Goal: Information Seeking & Learning: Learn about a topic

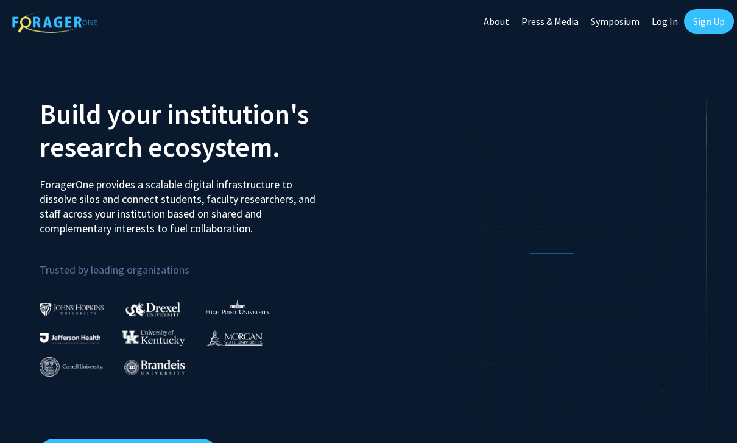
click at [654, 27] on link "Log In" at bounding box center [665, 21] width 38 height 43
select select
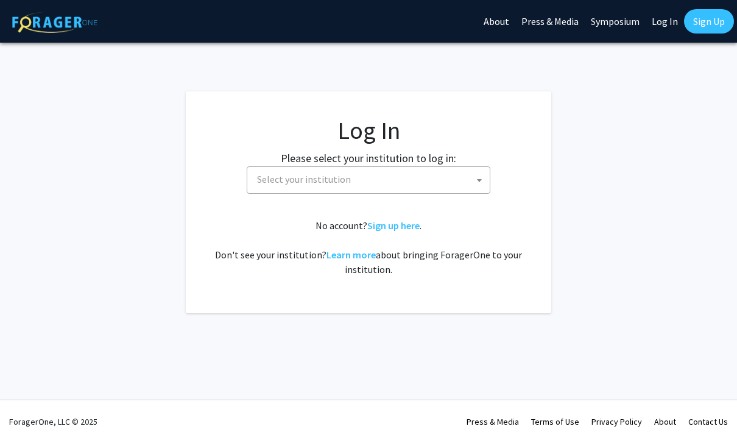
click at [430, 175] on span "Select your institution" at bounding box center [371, 179] width 238 height 25
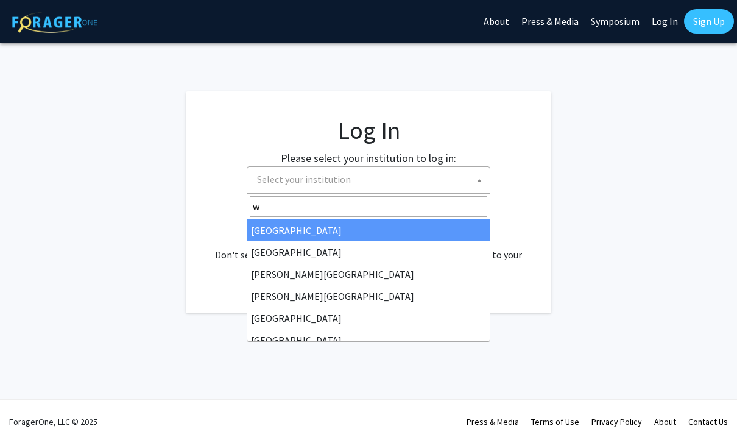
type input "wa"
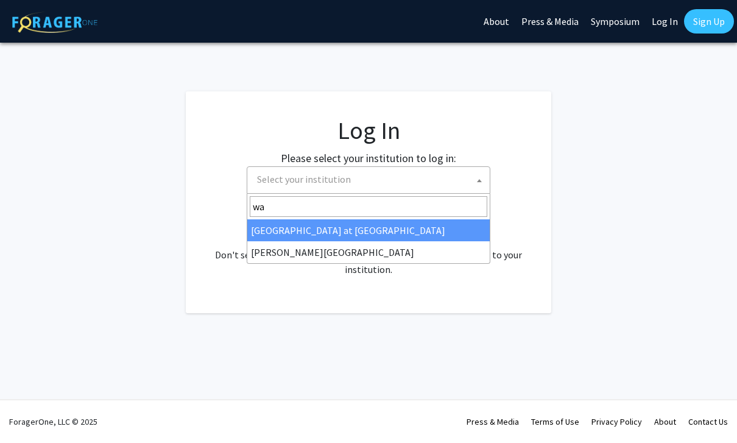
select select "21"
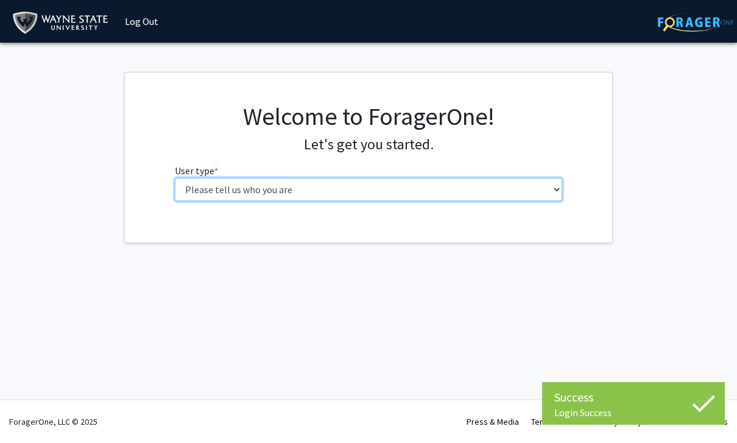
click at [425, 183] on select "Please tell us who you are Undergraduate Student Master's Student Doctoral Cand…" at bounding box center [369, 189] width 388 height 23
select select "1: undergrad"
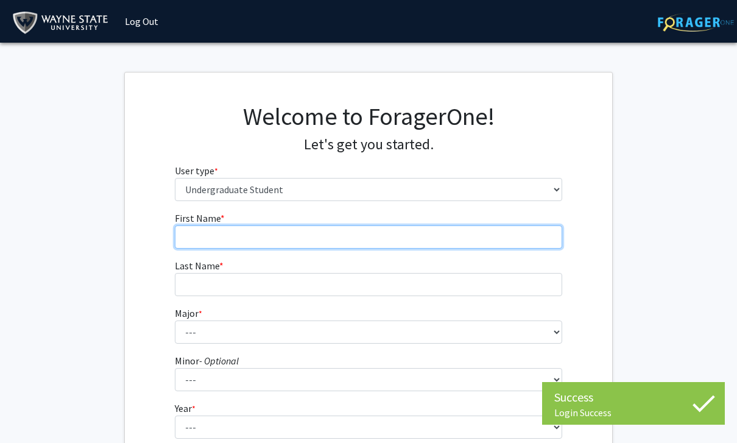
click at [410, 234] on input "First Name * required" at bounding box center [369, 236] width 388 height 23
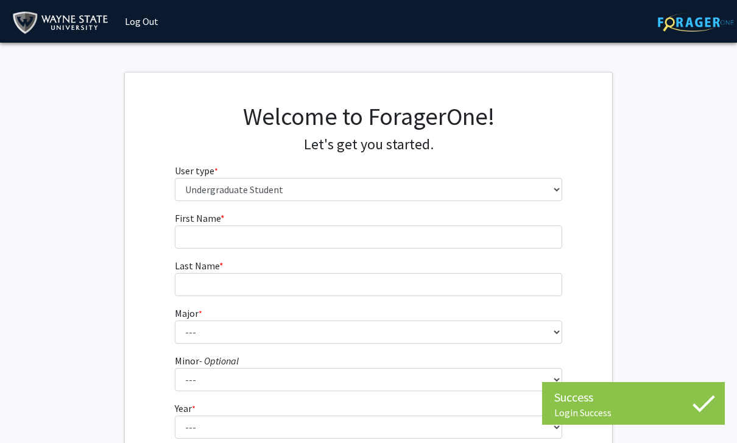
click at [373, 397] on form "First Name * required Last Name * required Major * required --- Accounting Afri…" at bounding box center [369, 359] width 388 height 297
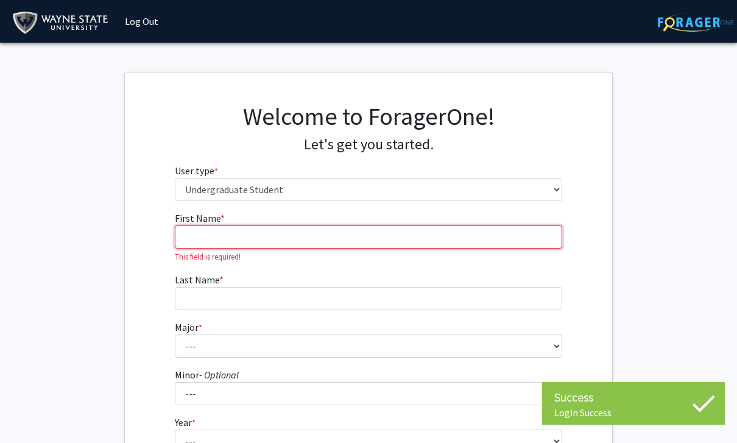
click at [429, 236] on input "First Name * required" at bounding box center [369, 236] width 388 height 23
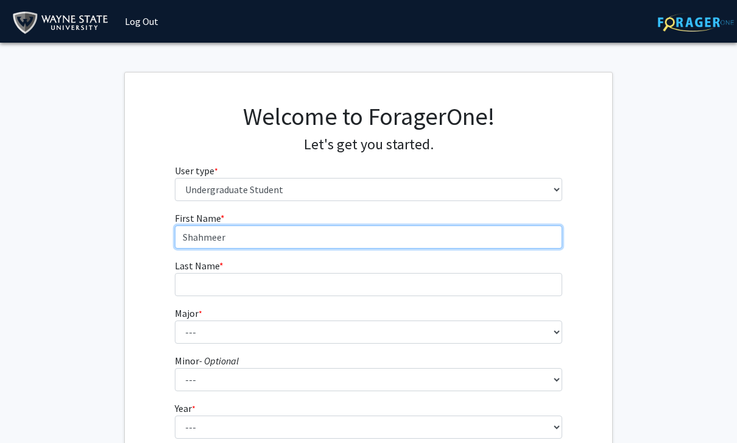
type input "Shahmeer"
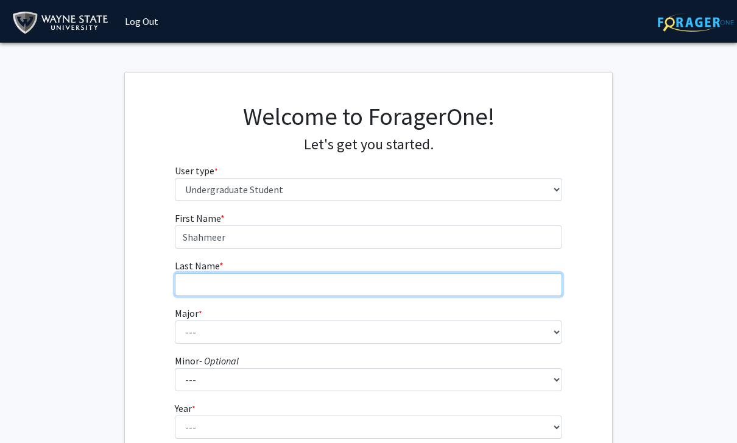
click at [421, 285] on input "Last Name * required" at bounding box center [369, 284] width 388 height 23
type input "Khan"
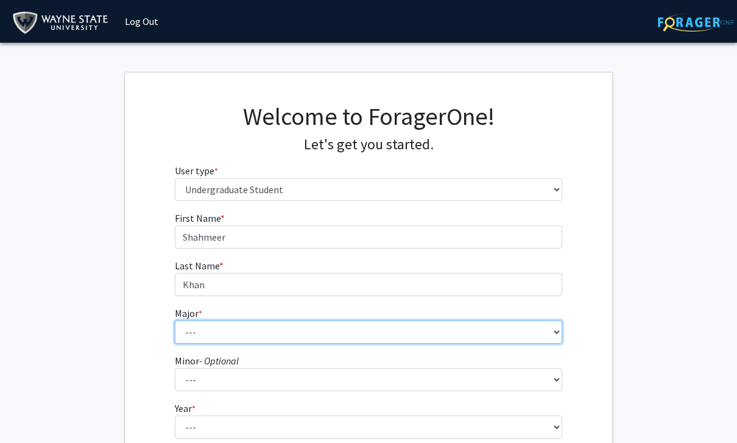
click at [449, 332] on select "--- Accounting African American Studies Anthropology [MEDICAL_DATA] Arabic for …" at bounding box center [369, 331] width 388 height 23
select select "69: 1849"
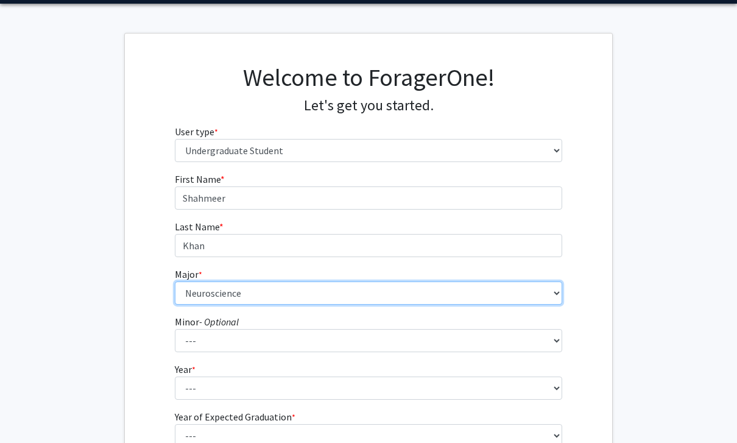
scroll to position [41, 0]
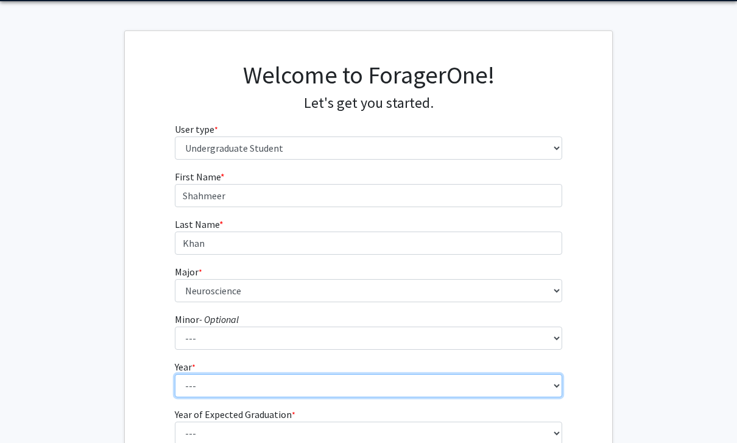
click at [373, 389] on select "--- First-year Sophomore Junior Senior Postbaccalaureate Certificate" at bounding box center [369, 385] width 388 height 23
select select "1: first-year"
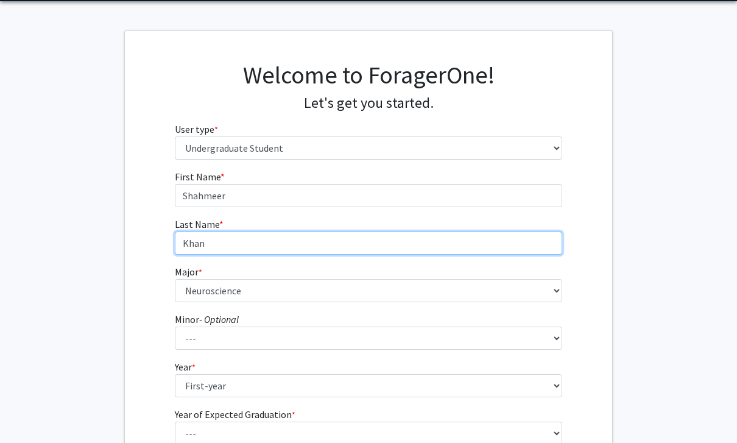
click at [421, 232] on input "Khan" at bounding box center [369, 243] width 388 height 23
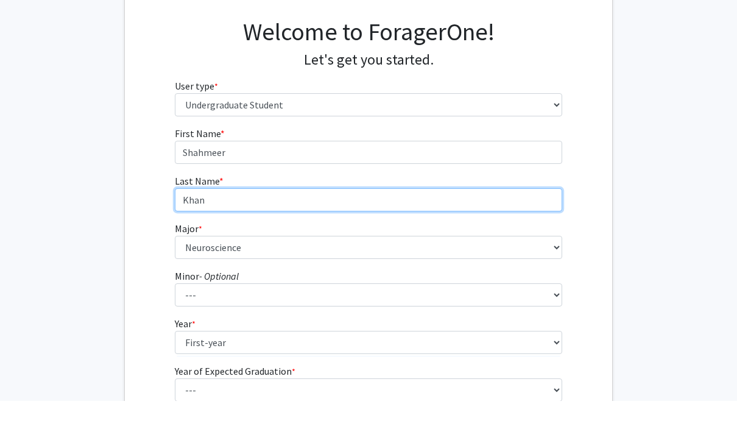
scroll to position [57, 0]
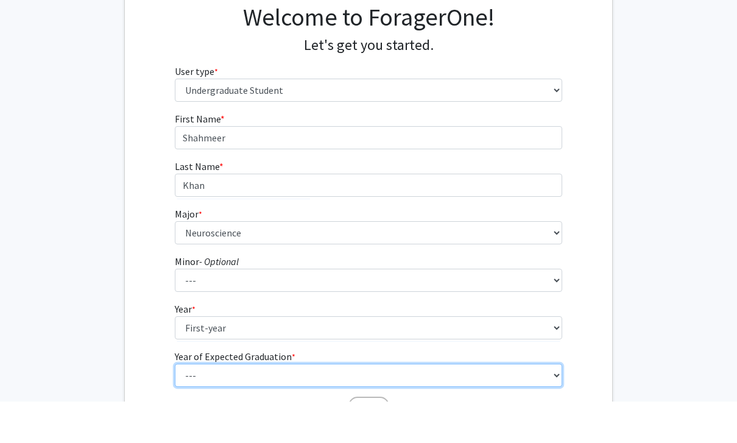
click at [350, 406] on select "--- 2025 2026 2027 2028 2029 2030 2031 2032 2033 2034" at bounding box center [369, 417] width 388 height 23
click at [405, 376] on select "--- 2025 2026 2027 2028 2029 2030 2031 2032 2033 2034" at bounding box center [369, 375] width 388 height 23
select select "5: 2029"
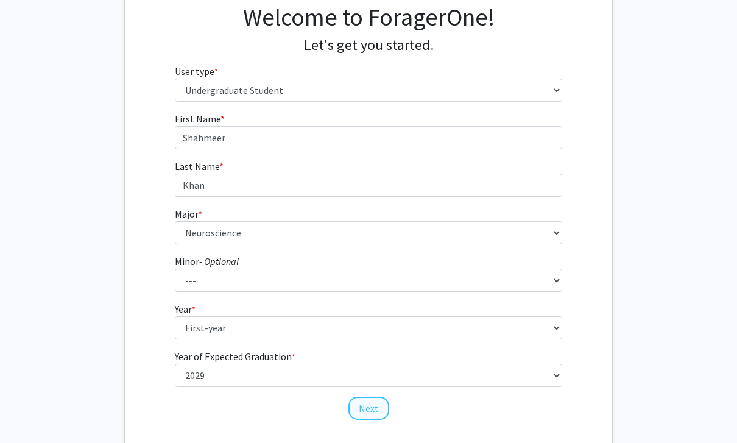
click at [375, 418] on button "Next" at bounding box center [368, 408] width 41 height 23
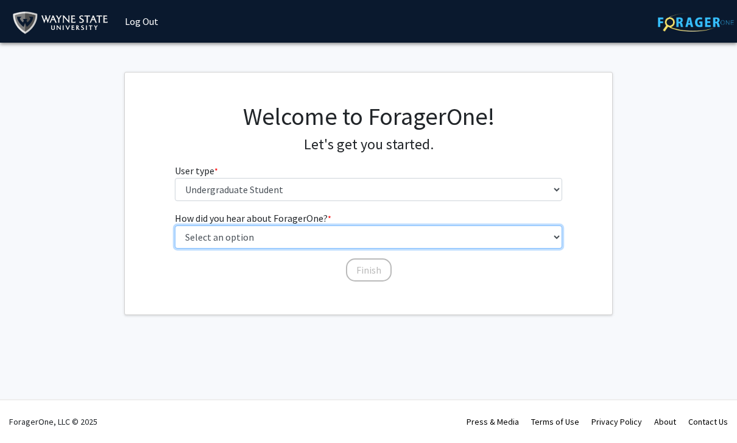
click at [396, 233] on select "Select an option Peer/student recommendation Faculty/staff recommendation Unive…" at bounding box center [369, 236] width 388 height 23
select select "2: faculty_recommendation"
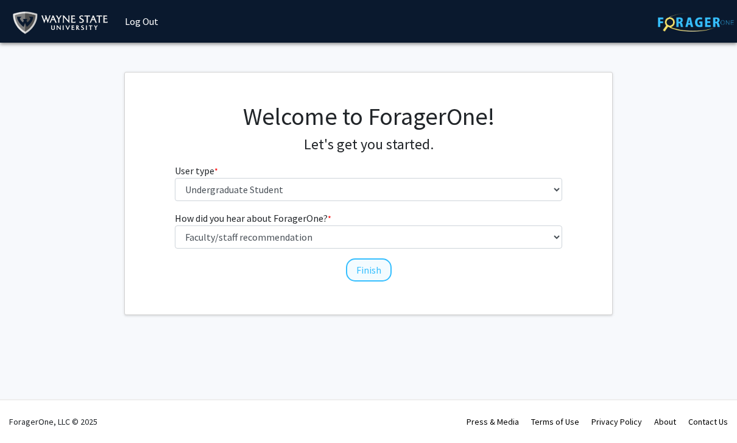
click at [374, 278] on button "Finish" at bounding box center [369, 269] width 46 height 23
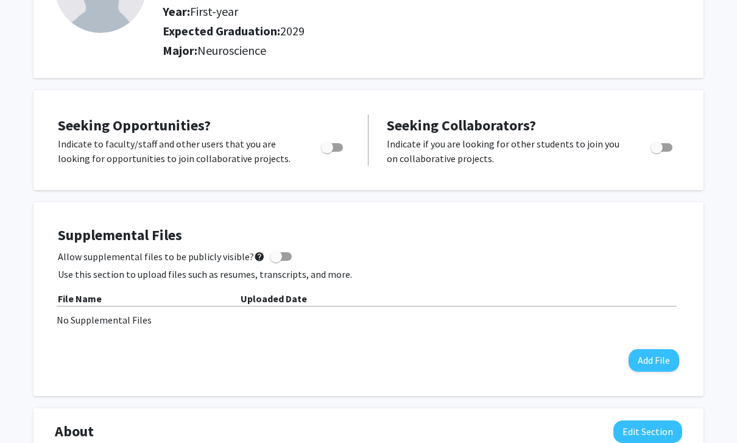
scroll to position [124, 0]
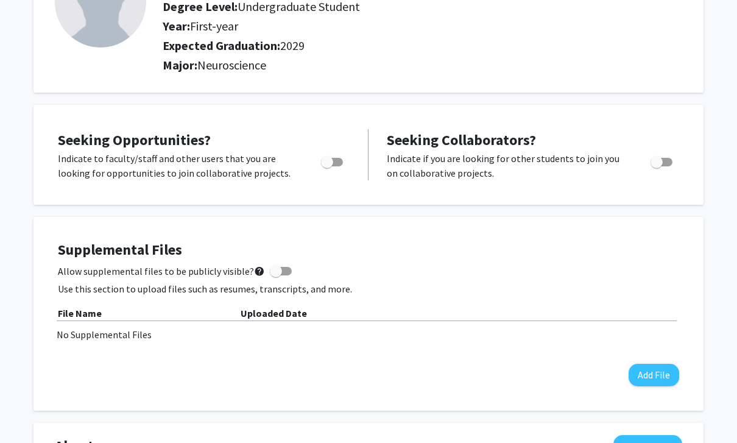
click at [322, 166] on span "Toggle" at bounding box center [327, 162] width 12 height 12
click at [327, 166] on input "Are you actively seeking opportunities?" at bounding box center [327, 166] width 1 height 1
checkbox input "true"
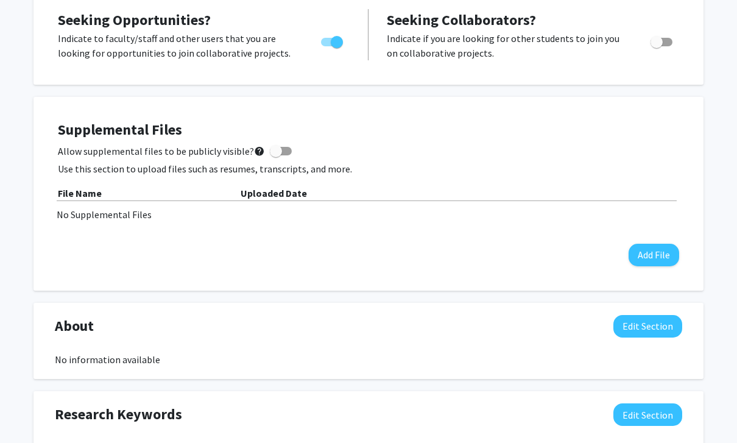
scroll to position [0, 0]
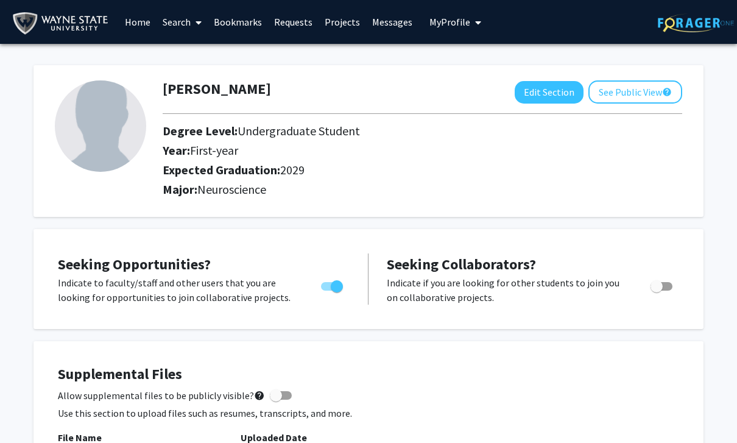
click at [135, 24] on link "Home" at bounding box center [138, 22] width 38 height 43
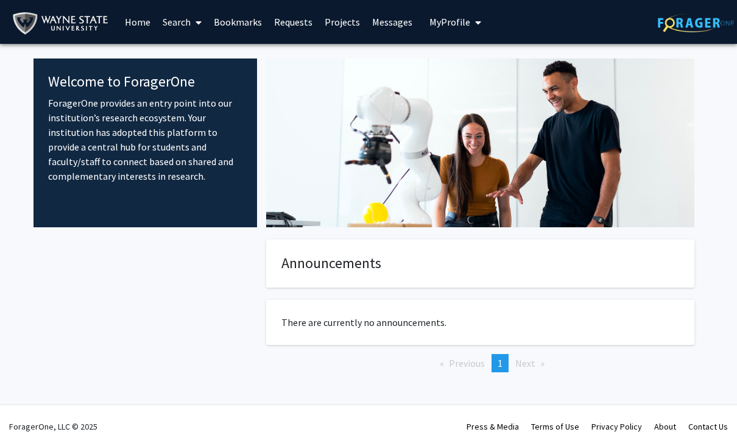
click at [87, 29] on img at bounding box center [63, 23] width 102 height 27
click at [470, 26] on span "My profile dropdown to access profile and logout" at bounding box center [475, 22] width 11 height 43
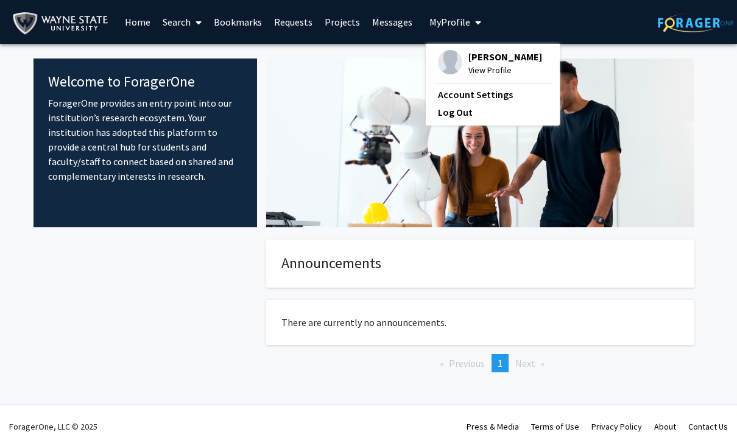
click at [475, 21] on icon "My profile dropdown to access profile and logout" at bounding box center [478, 23] width 6 height 10
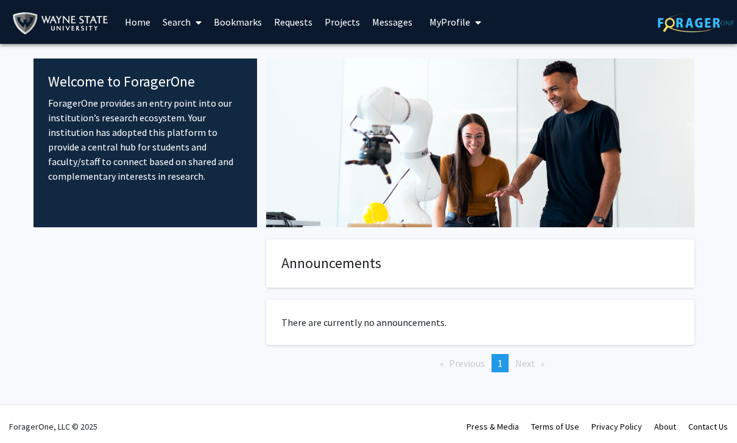
click at [338, 28] on link "Projects" at bounding box center [343, 22] width 48 height 43
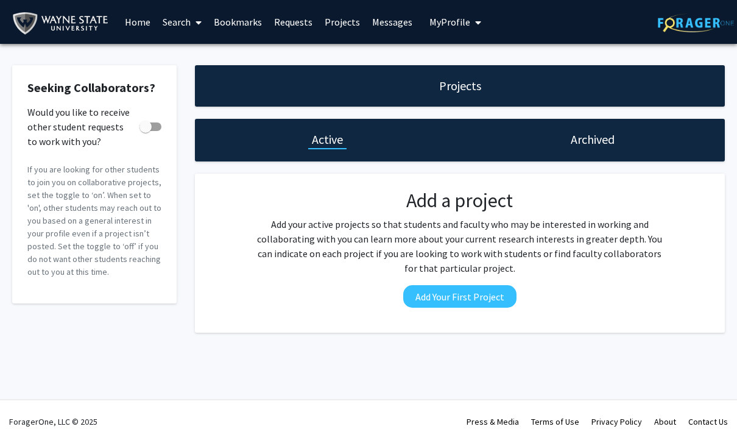
click at [651, 136] on div "Archived" at bounding box center [592, 140] width 265 height 43
click at [604, 143] on h1 "Archived" at bounding box center [593, 139] width 44 height 17
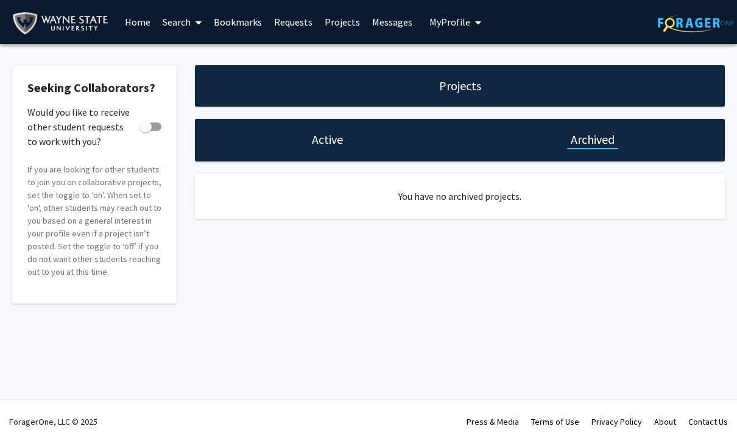
click at [335, 144] on h1 "Active" at bounding box center [327, 139] width 31 height 17
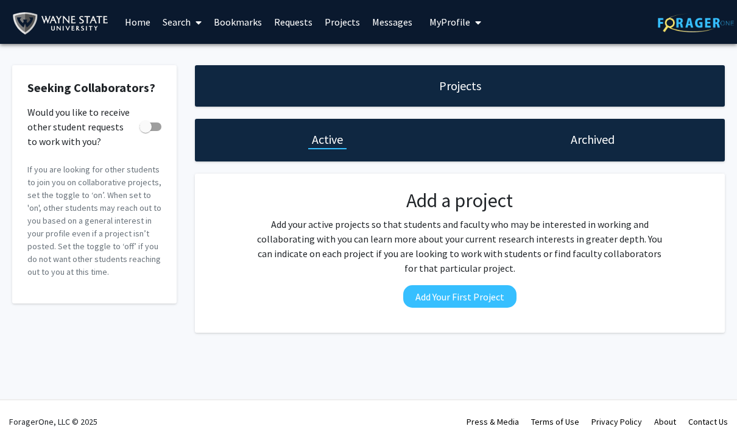
click at [151, 35] on link "Home" at bounding box center [138, 22] width 38 height 43
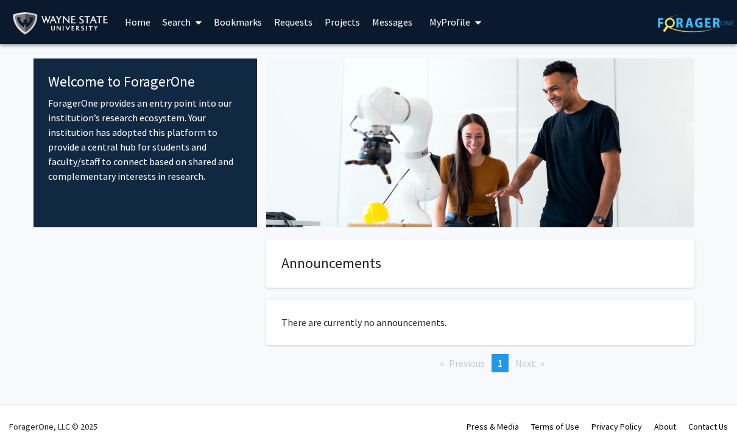
scroll to position [3, 0]
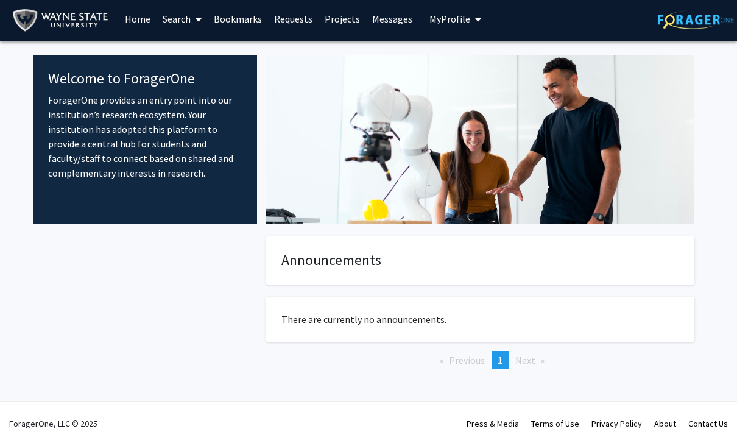
click at [702, 22] on img at bounding box center [696, 19] width 76 height 19
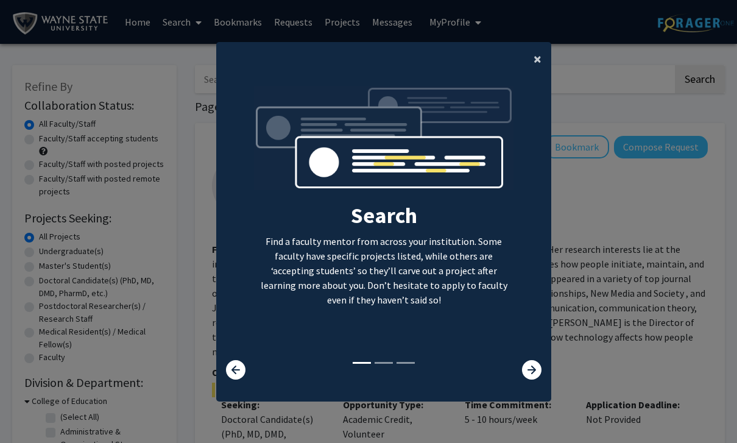
click at [540, 68] on span "×" at bounding box center [538, 58] width 8 height 19
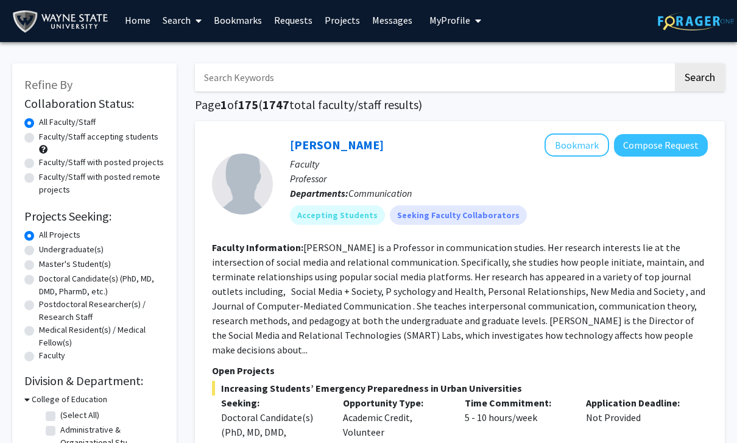
scroll to position [6, 0]
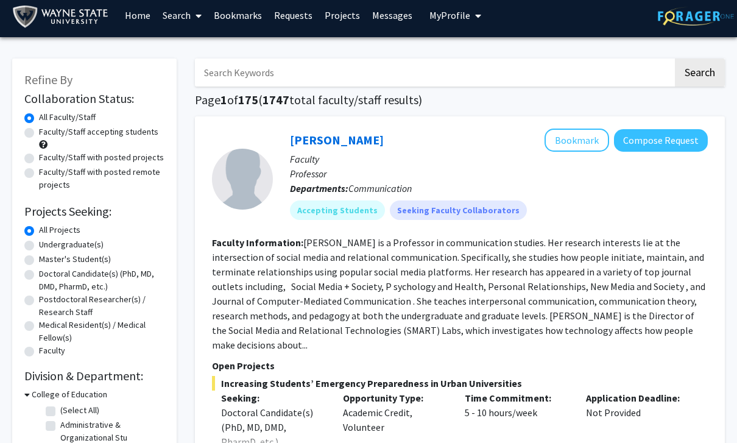
click at [70, 248] on label "Undergraduate(s)" at bounding box center [71, 245] width 65 height 13
click at [47, 247] on input "Undergraduate(s)" at bounding box center [43, 243] width 8 height 8
radio input "true"
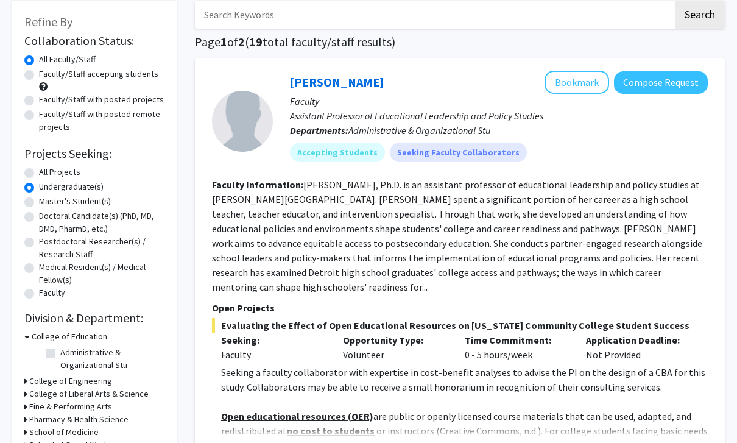
scroll to position [65, 0]
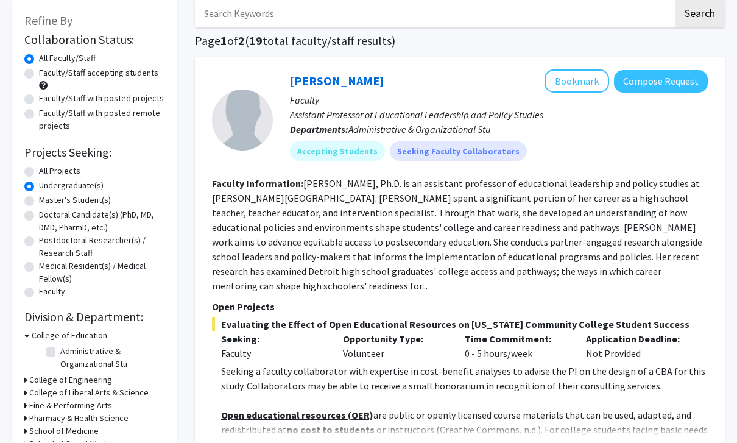
click at [134, 77] on label "Faculty/Staff accepting students" at bounding box center [98, 73] width 119 height 13
click at [47, 75] on input "Faculty/Staff accepting students" at bounding box center [43, 71] width 8 height 8
radio input "true"
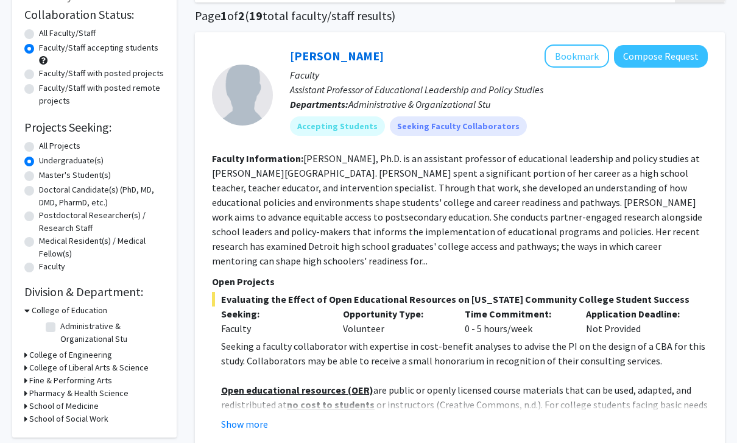
scroll to position [105, 0]
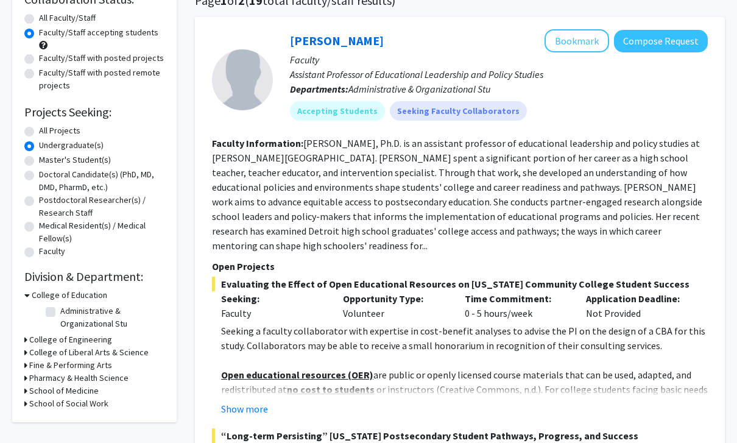
click at [30, 334] on h3 "College of Engineering" at bounding box center [70, 340] width 83 height 13
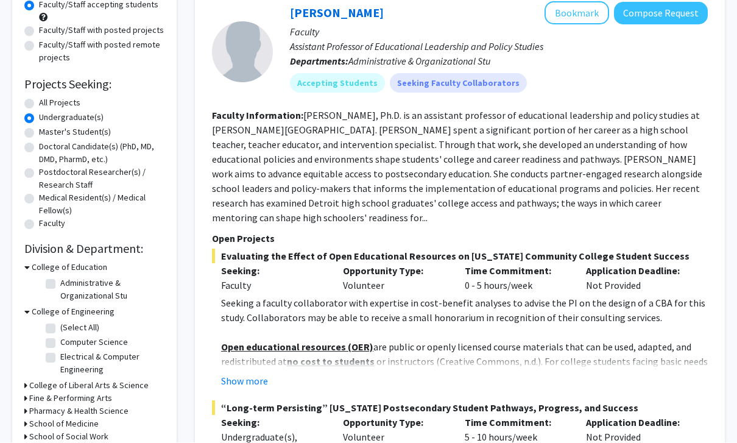
click at [26, 385] on icon at bounding box center [25, 386] width 3 height 13
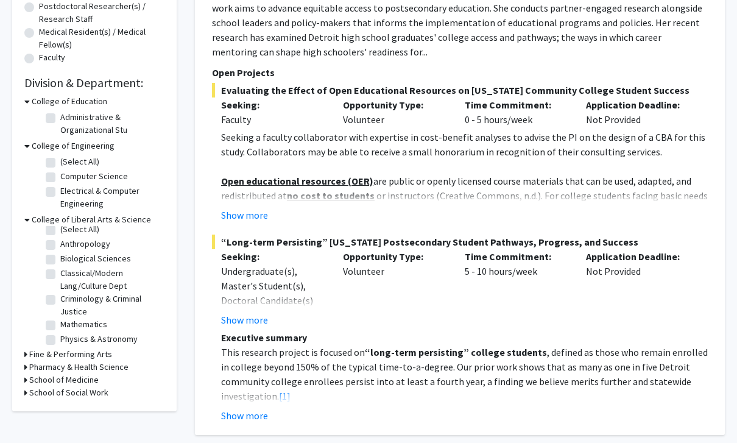
scroll to position [21, 0]
click at [26, 355] on icon at bounding box center [25, 354] width 3 height 13
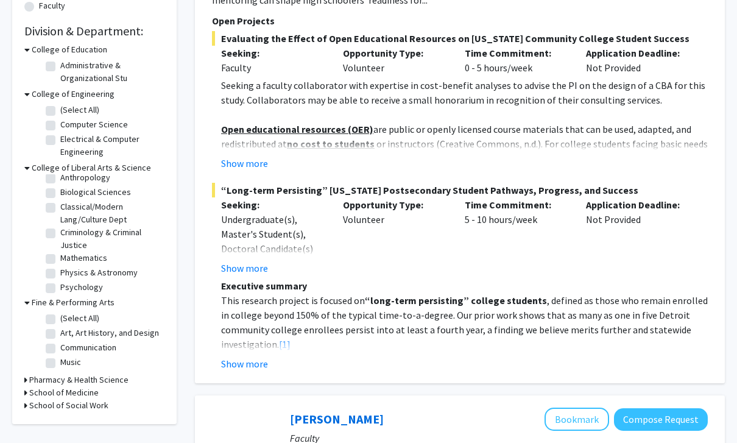
click at [30, 379] on h3 "Pharmacy & Health Science" at bounding box center [78, 380] width 99 height 13
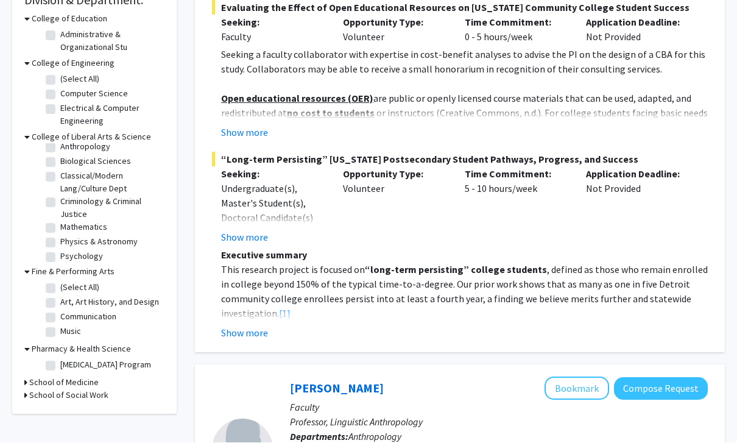
click at [26, 389] on icon at bounding box center [25, 382] width 3 height 13
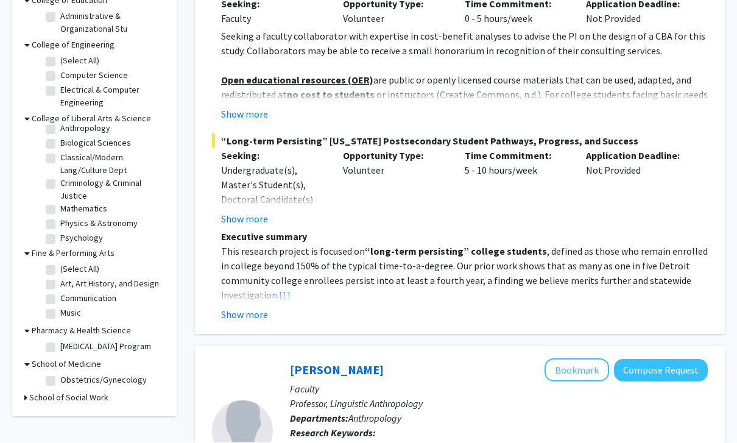
click at [30, 405] on h3 "School of Social Work" at bounding box center [68, 398] width 79 height 13
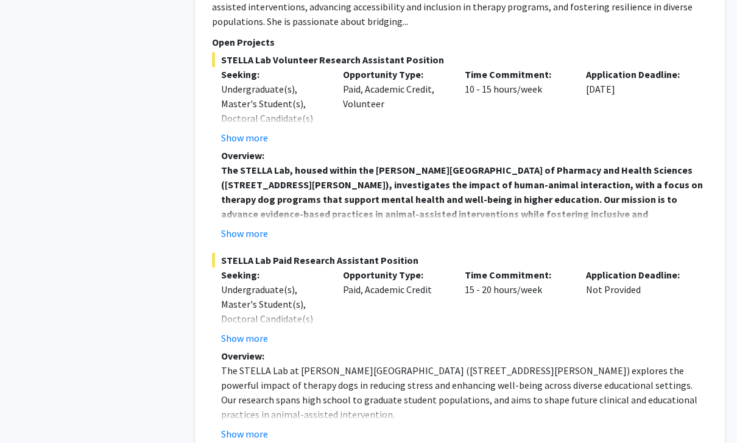
scroll to position [5102, 0]
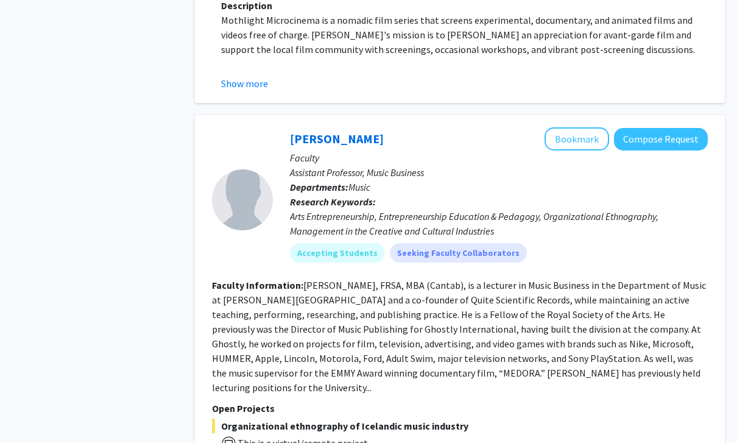
scroll to position [3518, 0]
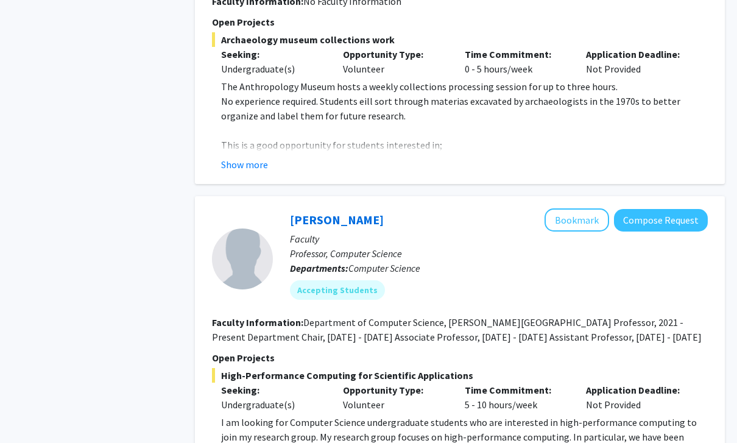
scroll to position [1971, 0]
